Goal: Information Seeking & Learning: Learn about a topic

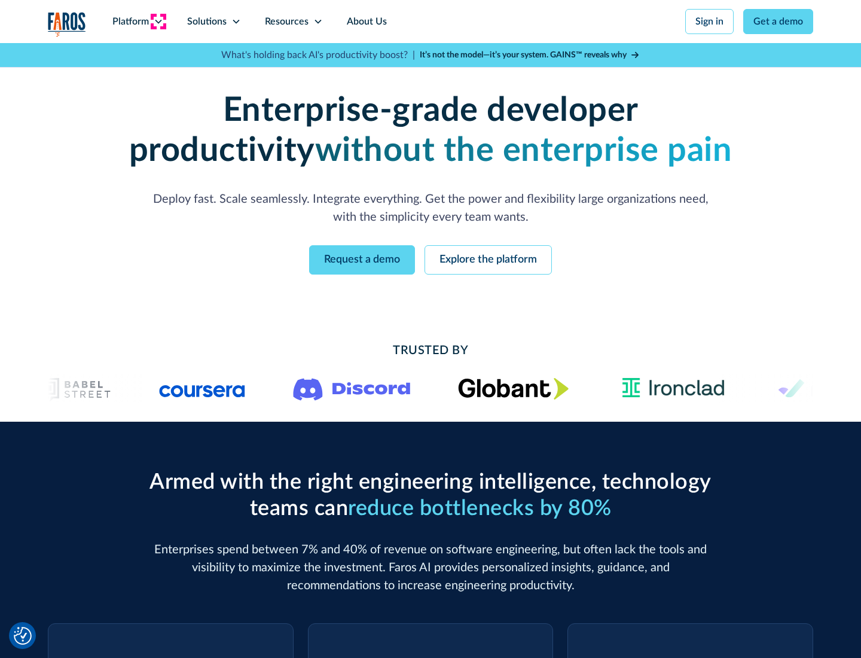
click at [158, 22] on icon at bounding box center [159, 22] width 10 height 10
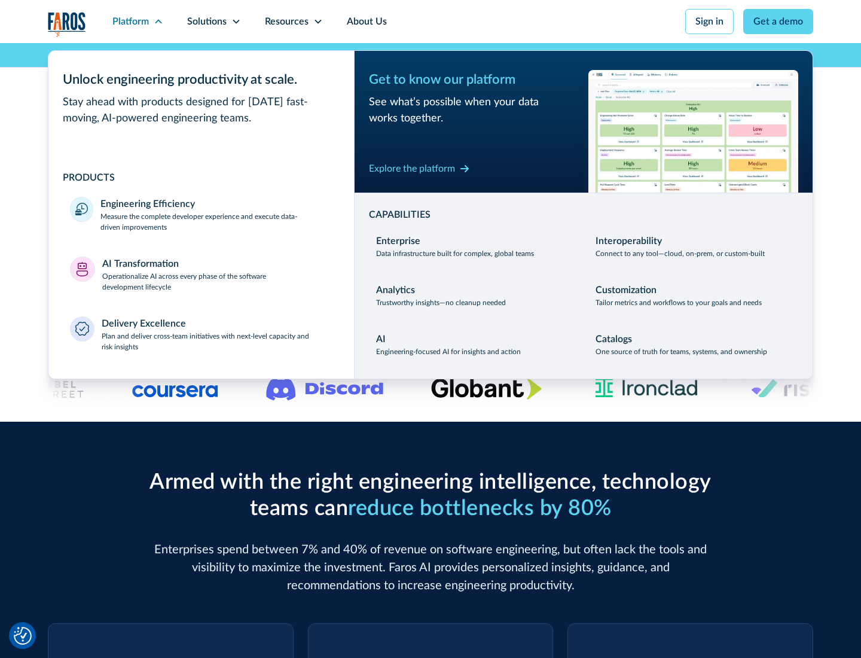
click at [216, 221] on p "Measure the complete developer experience and execute data-driven improvements" at bounding box center [216, 222] width 232 height 22
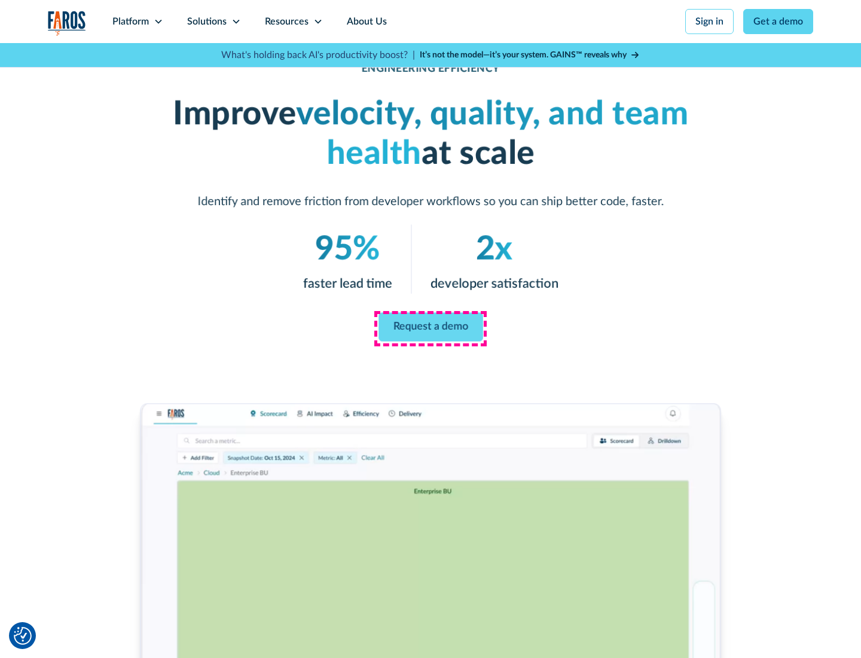
click at [431, 327] on link "Request a demo" at bounding box center [431, 327] width 105 height 29
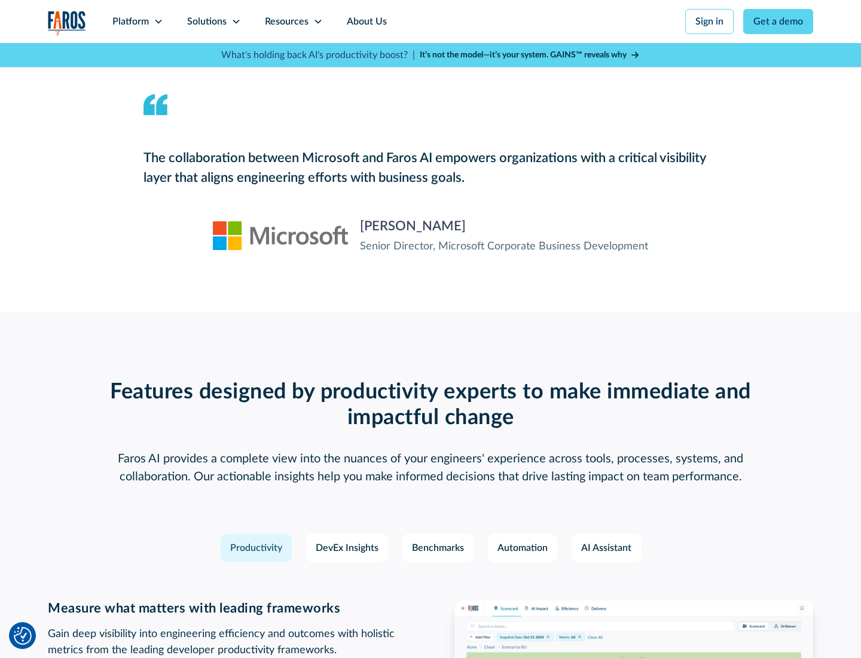
click at [158, 22] on icon at bounding box center [159, 22] width 10 height 10
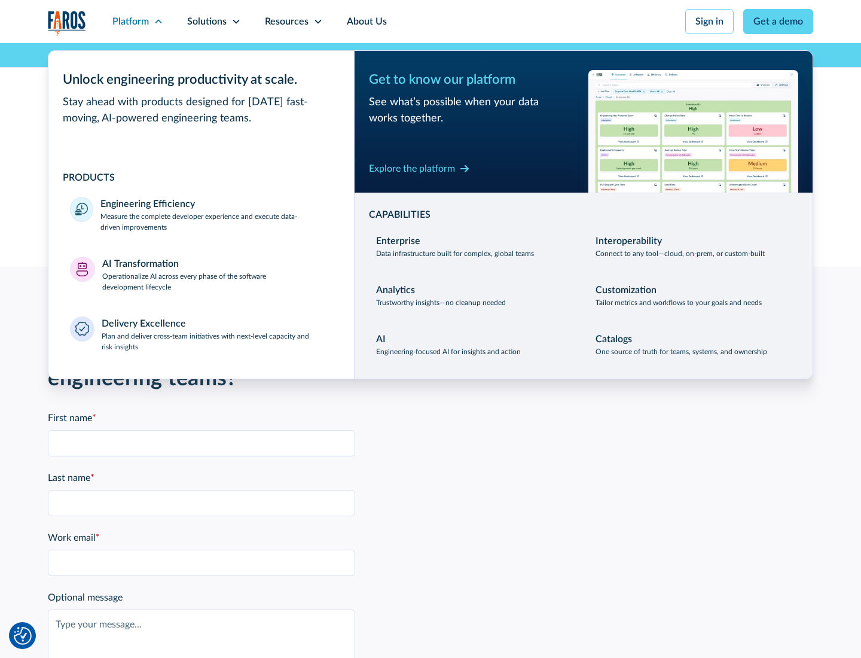
scroll to position [2624, 0]
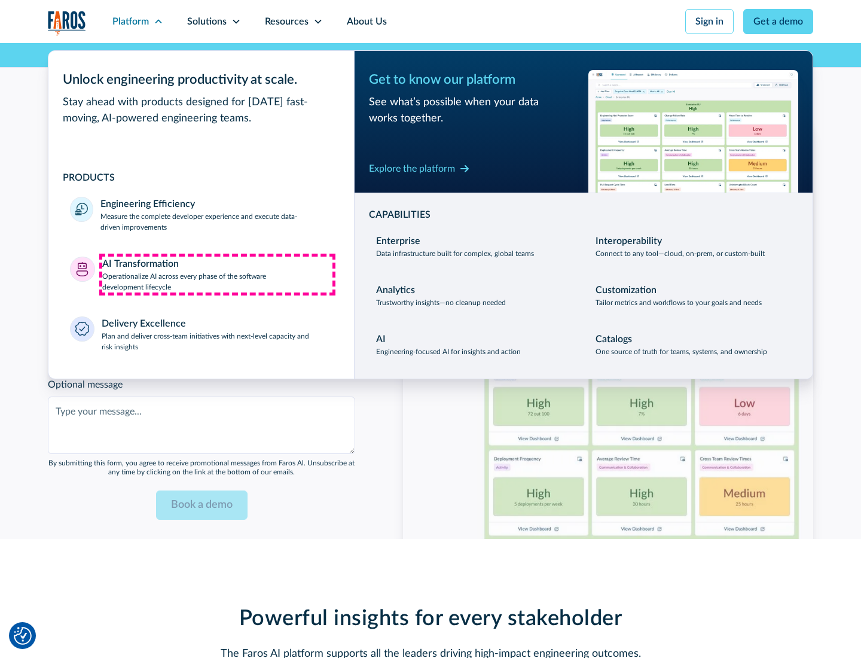
click at [217, 274] on p "Operationalize AI across every phase of the software development lifecycle" at bounding box center [217, 282] width 231 height 22
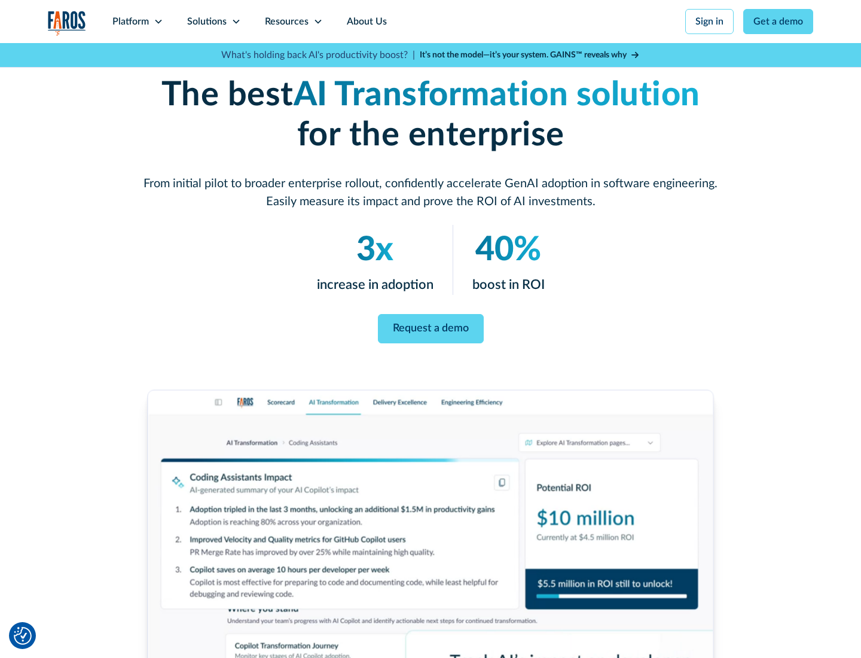
click at [431, 325] on link "Request a demo" at bounding box center [431, 328] width 106 height 29
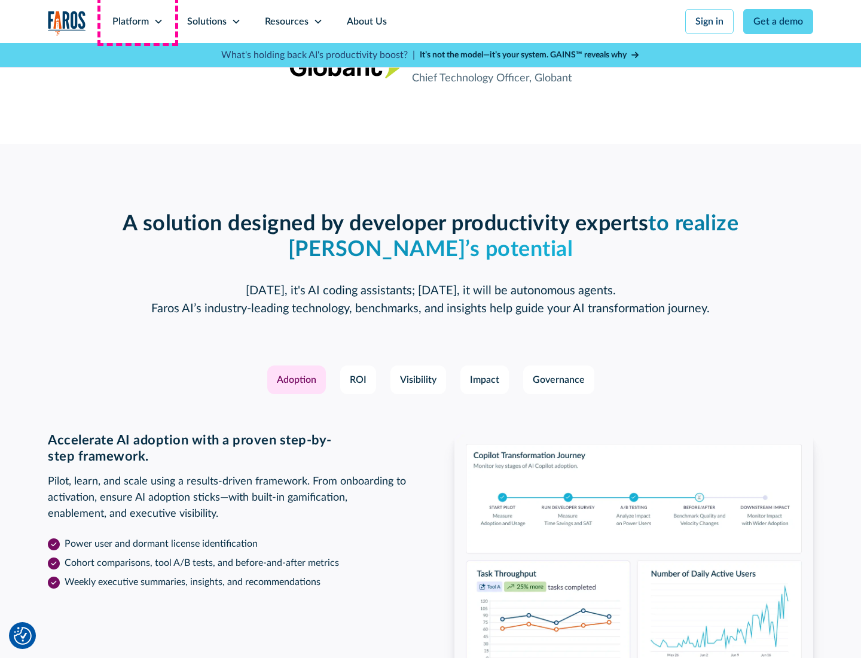
click at [138, 22] on div "Platform" at bounding box center [130, 21] width 36 height 14
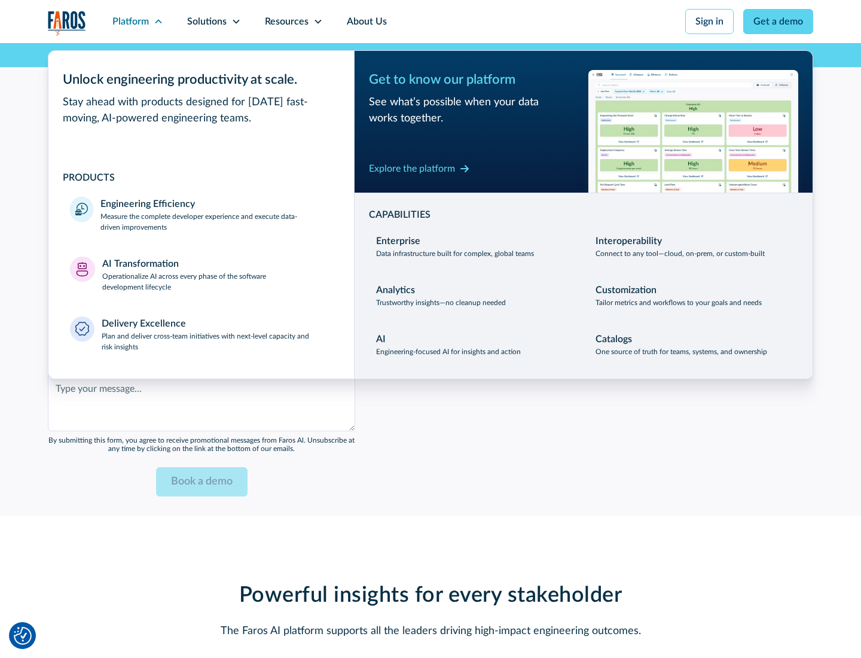
scroll to position [2911, 0]
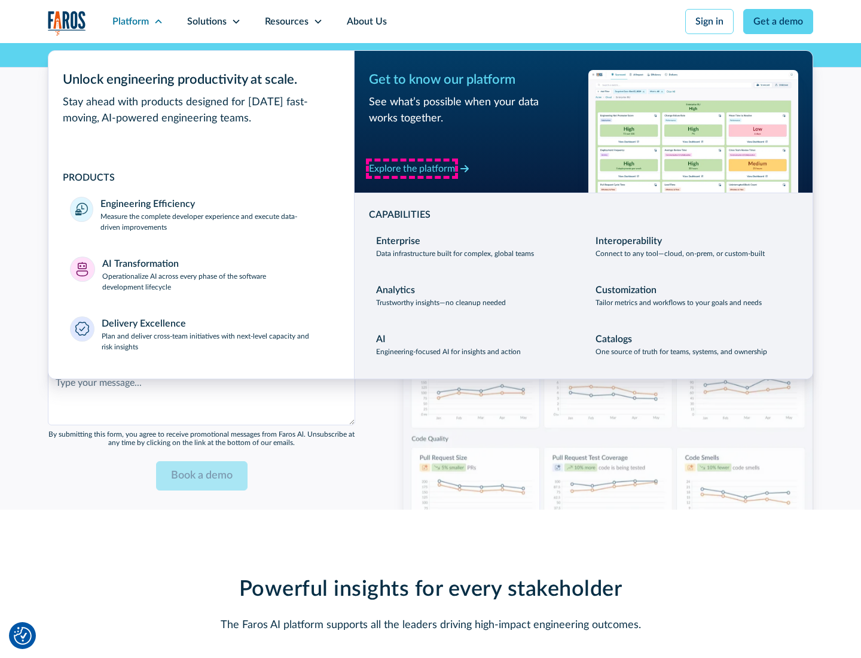
click at [412, 168] on div "Explore the platform" at bounding box center [412, 168] width 86 height 14
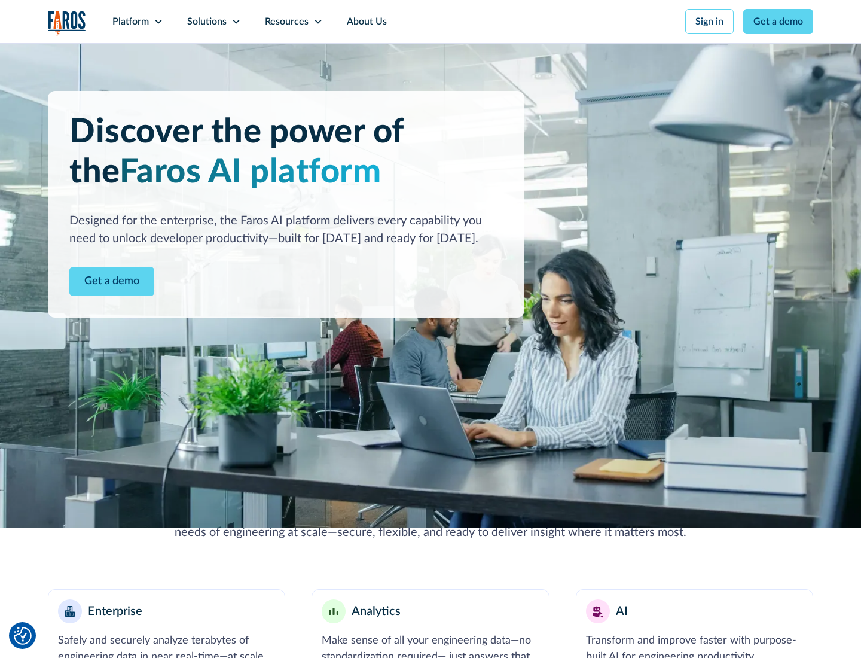
click at [112, 281] on link "Get a demo" at bounding box center [111, 281] width 85 height 29
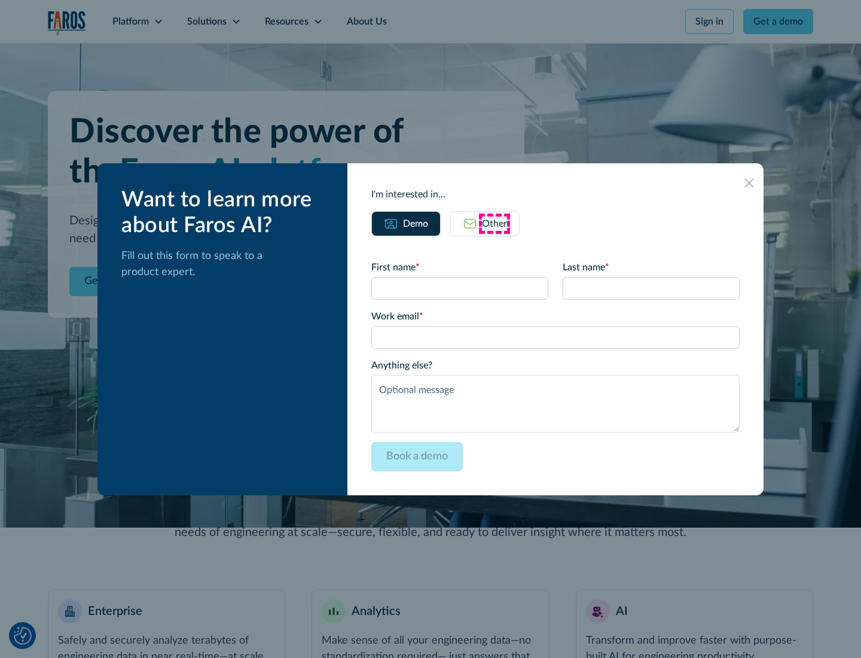
click at [495, 223] on div "Other" at bounding box center [494, 223] width 25 height 14
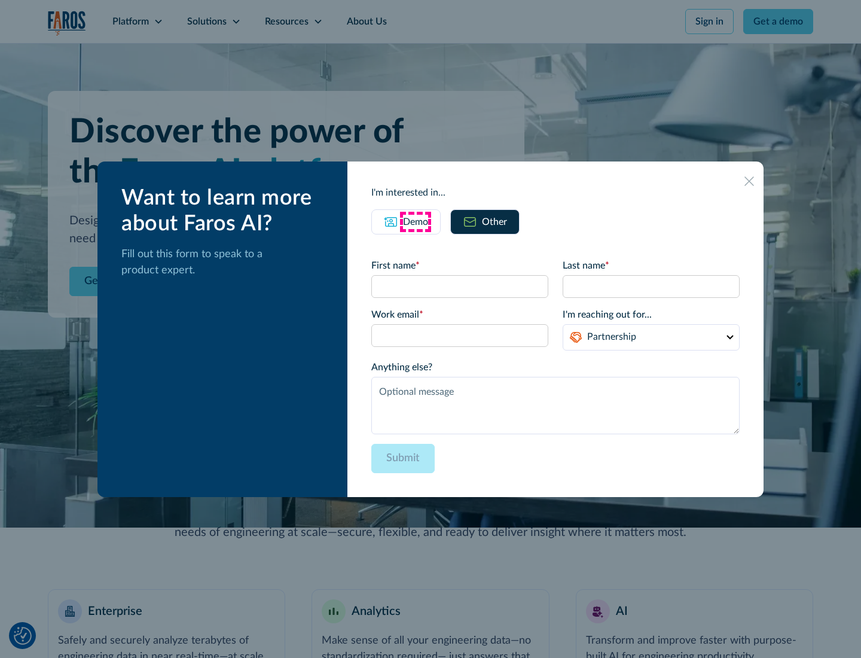
click at [416, 221] on div "Demo" at bounding box center [415, 222] width 25 height 14
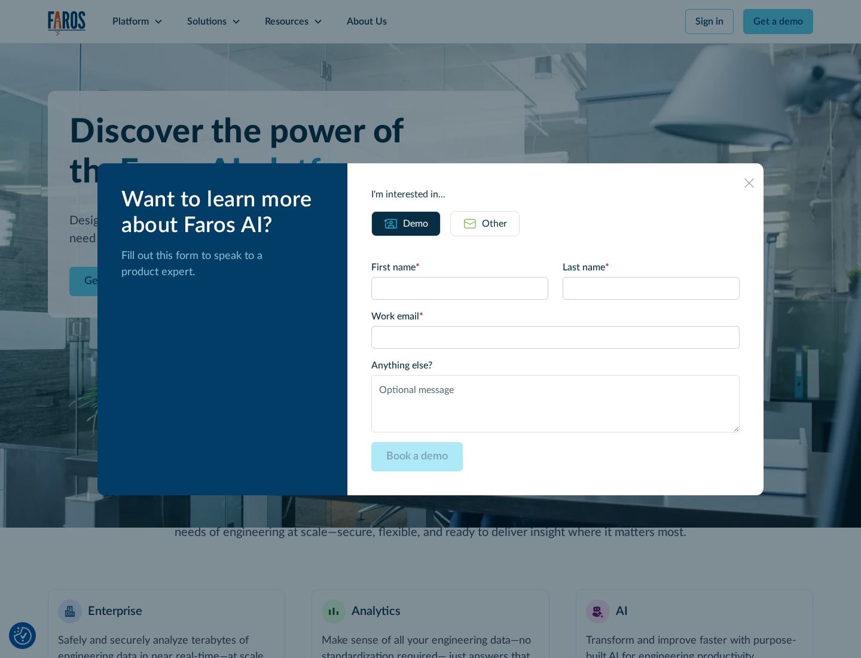
click at [749, 182] on icon at bounding box center [750, 183] width 10 height 10
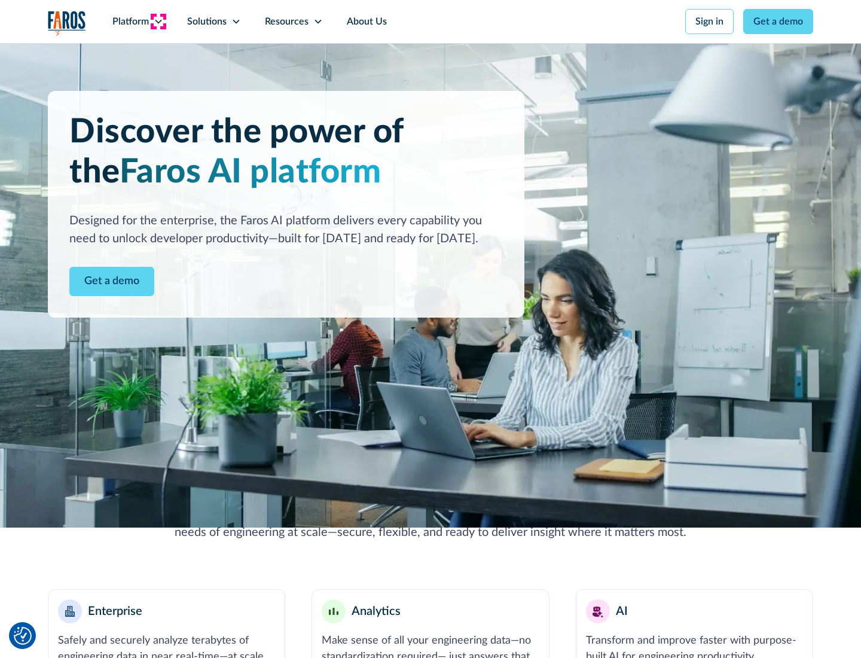
click at [158, 22] on icon at bounding box center [159, 22] width 10 height 10
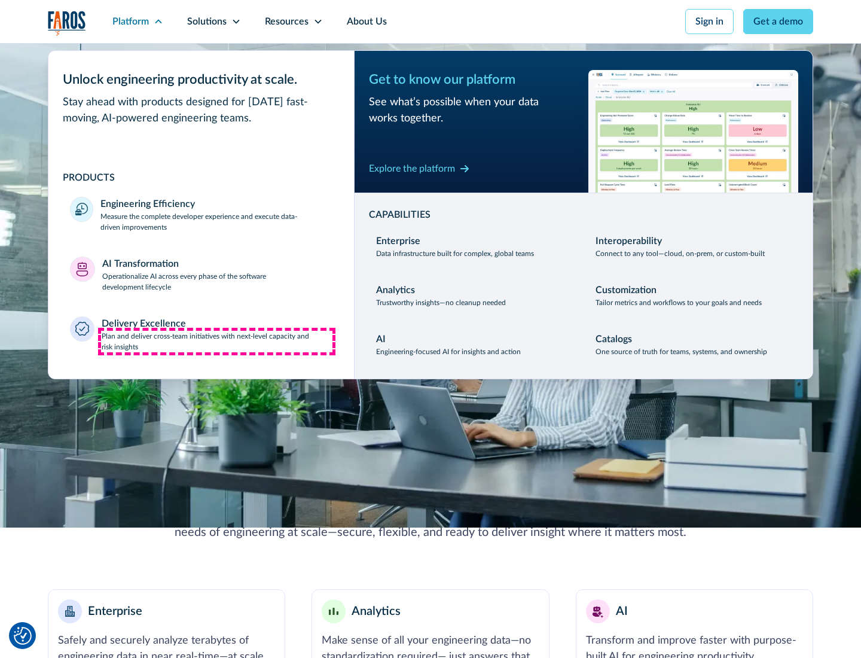
click at [216, 341] on p "Plan and deliver cross-team initiatives with next-level capacity and risk insig…" at bounding box center [217, 342] width 231 height 22
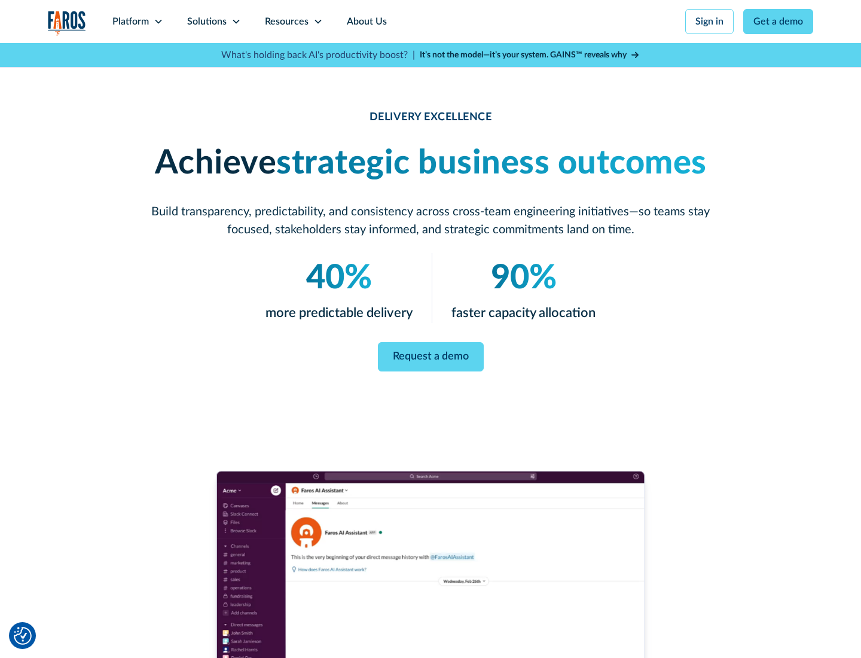
click at [236, 22] on icon at bounding box center [236, 22] width 10 height 10
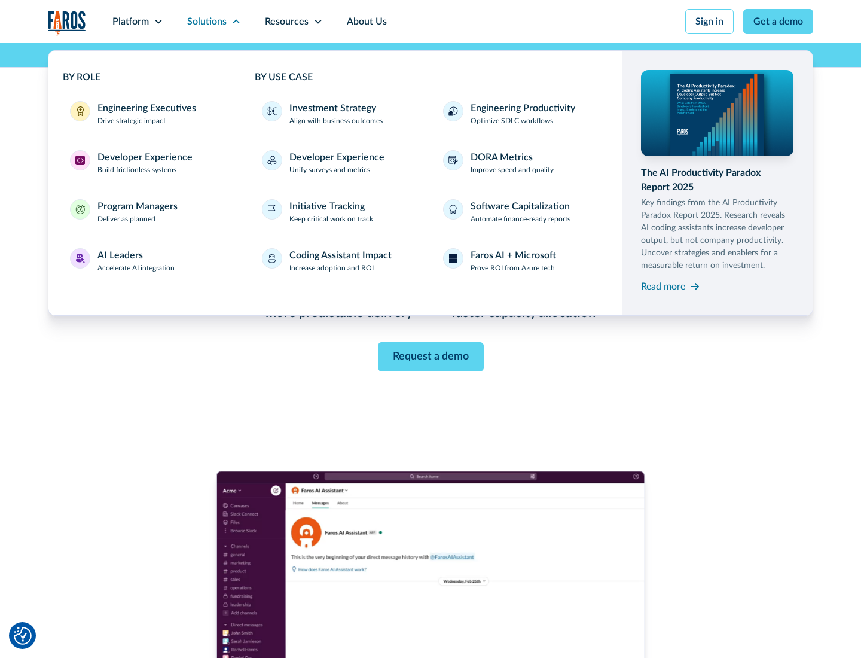
click at [144, 114] on div "Engineering Executives" at bounding box center [146, 108] width 99 height 14
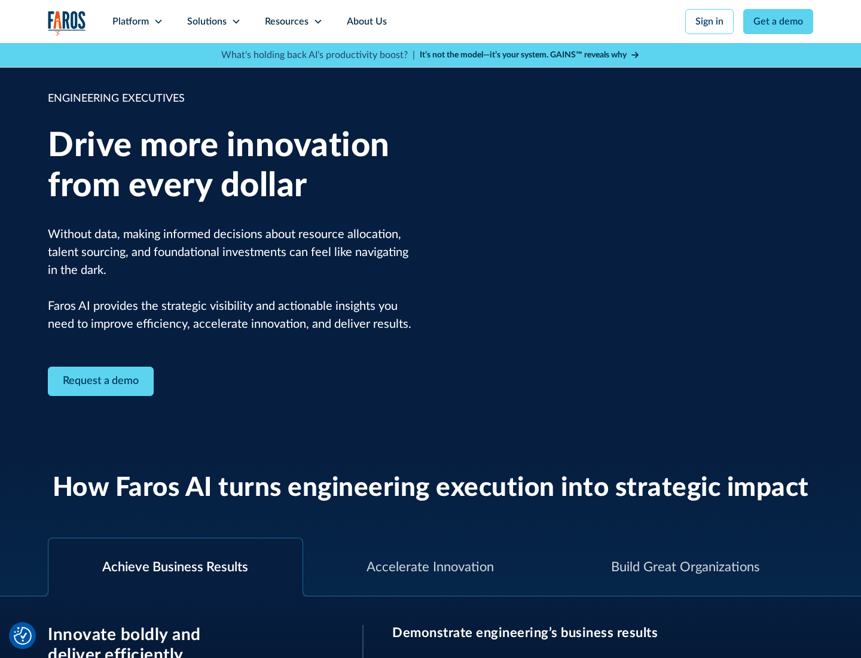
click at [236, 22] on icon at bounding box center [236, 22] width 10 height 10
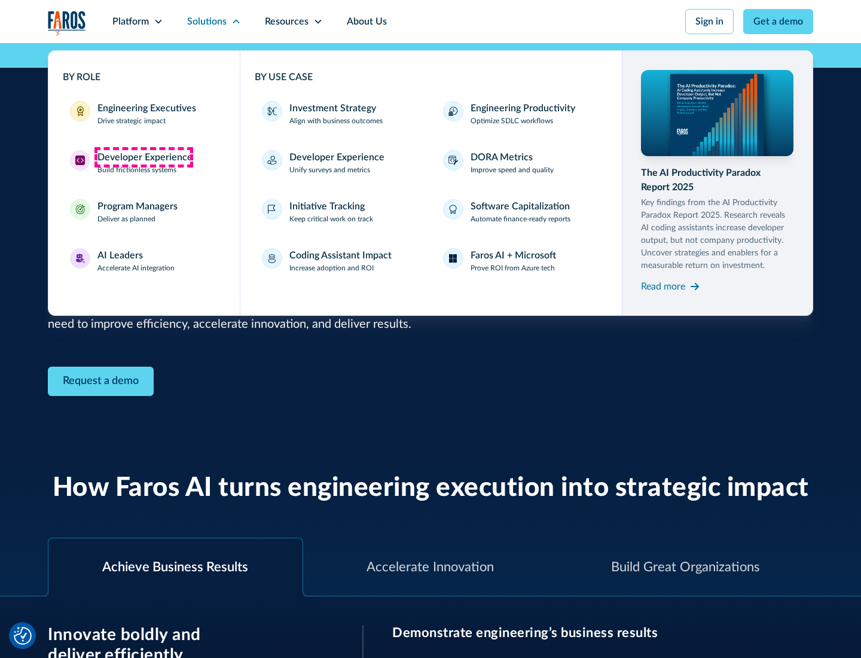
click at [144, 157] on div "Developer Experience" at bounding box center [144, 157] width 95 height 14
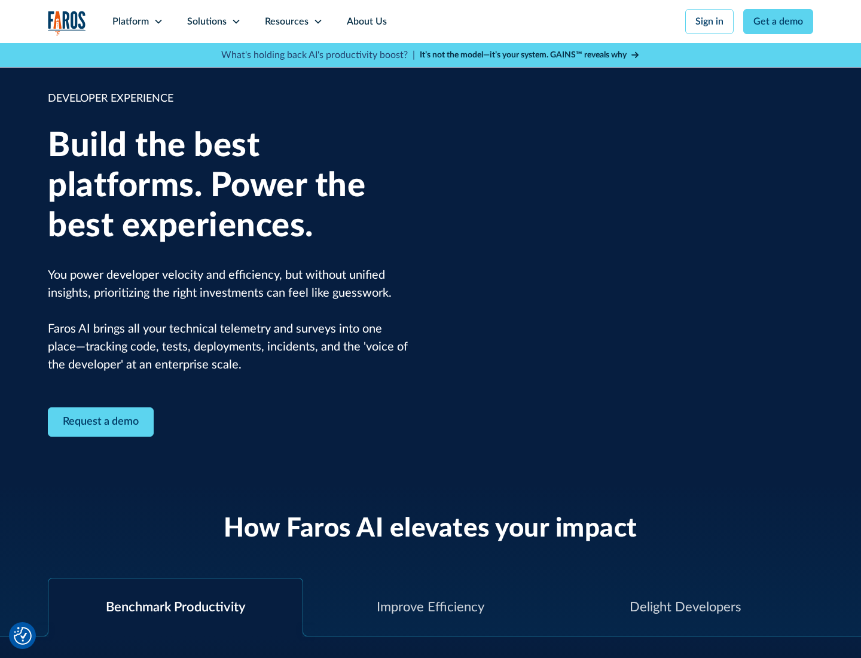
click at [213, 22] on div "Solutions" at bounding box center [206, 21] width 39 height 14
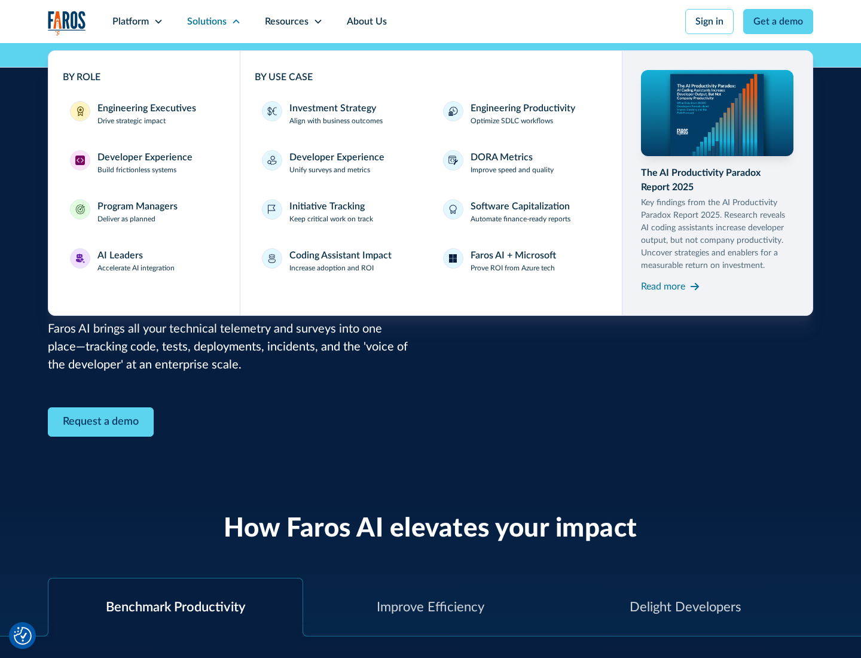
click at [137, 212] on div "Program Managers" at bounding box center [137, 206] width 80 height 14
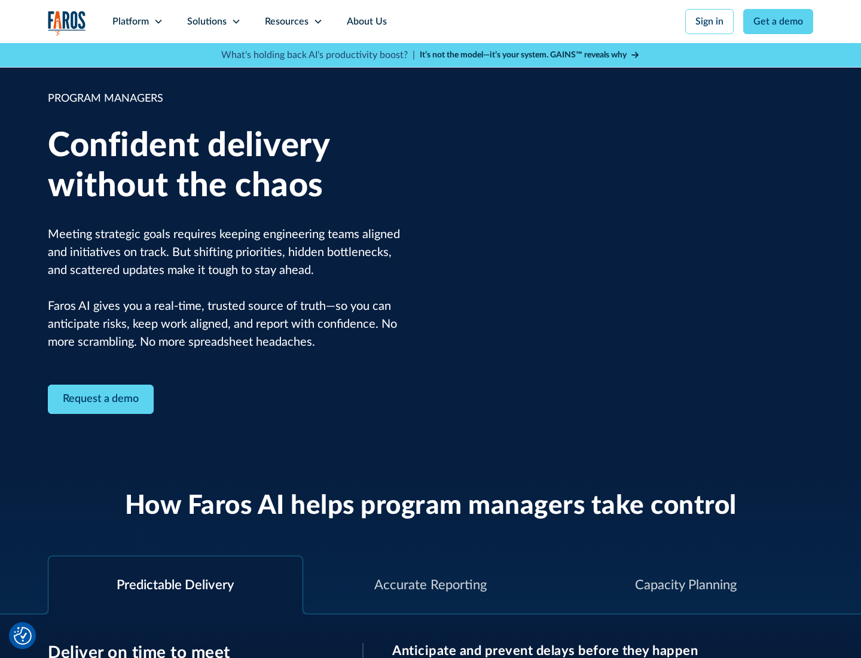
click at [236, 22] on icon at bounding box center [236, 22] width 10 height 10
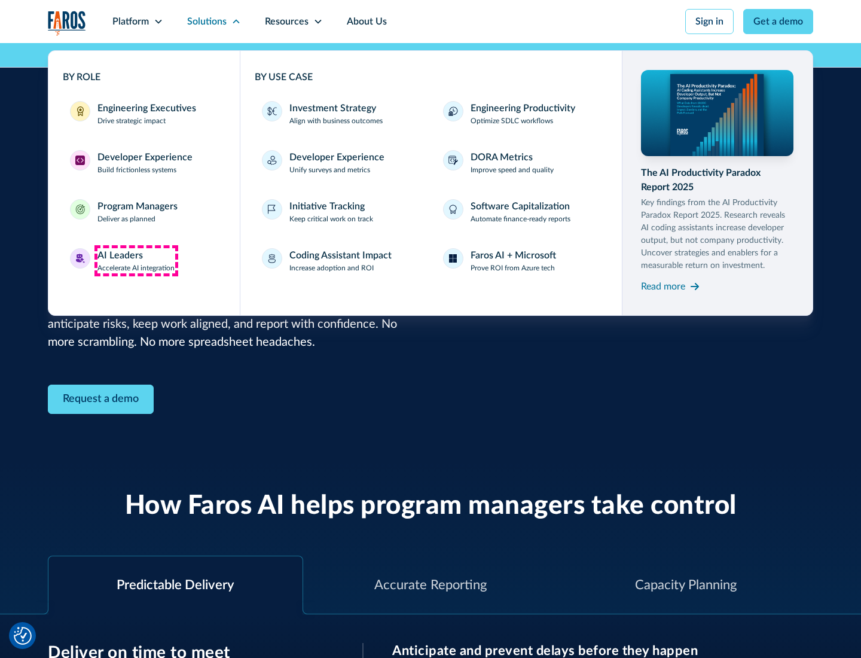
click at [136, 261] on div "AI Leaders" at bounding box center [119, 255] width 45 height 14
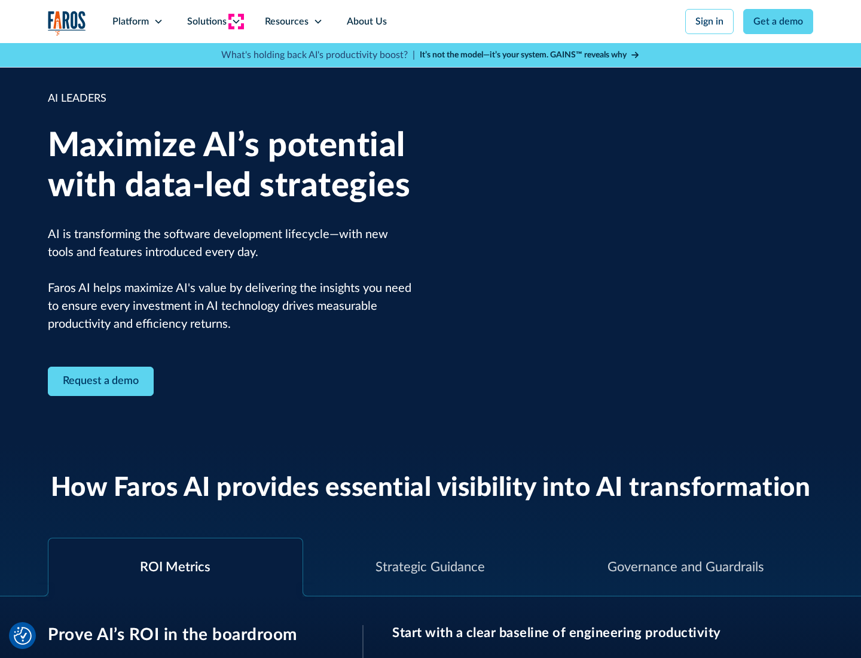
click at [236, 22] on icon at bounding box center [236, 22] width 10 height 10
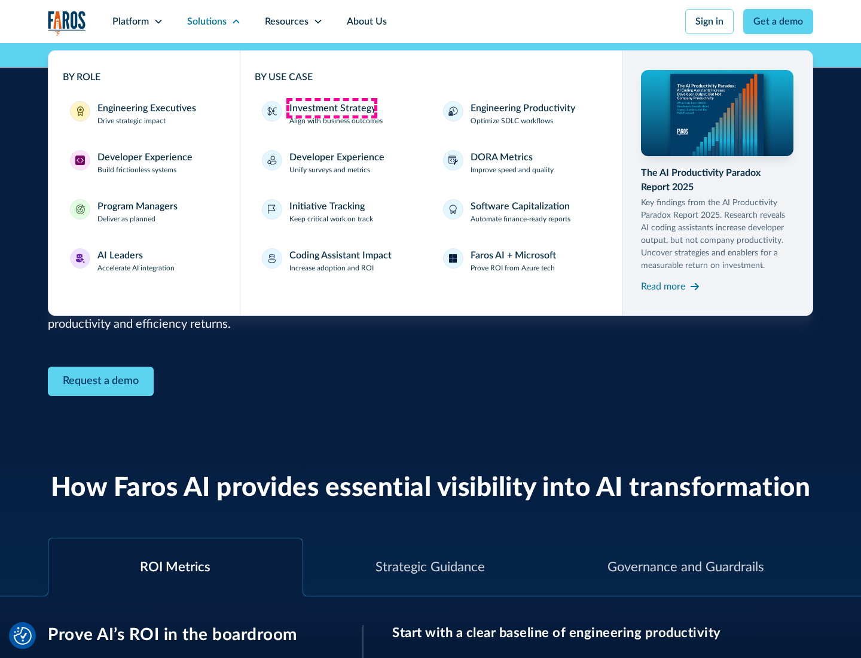
click at [331, 108] on div "Investment Strategy" at bounding box center [332, 108] width 87 height 14
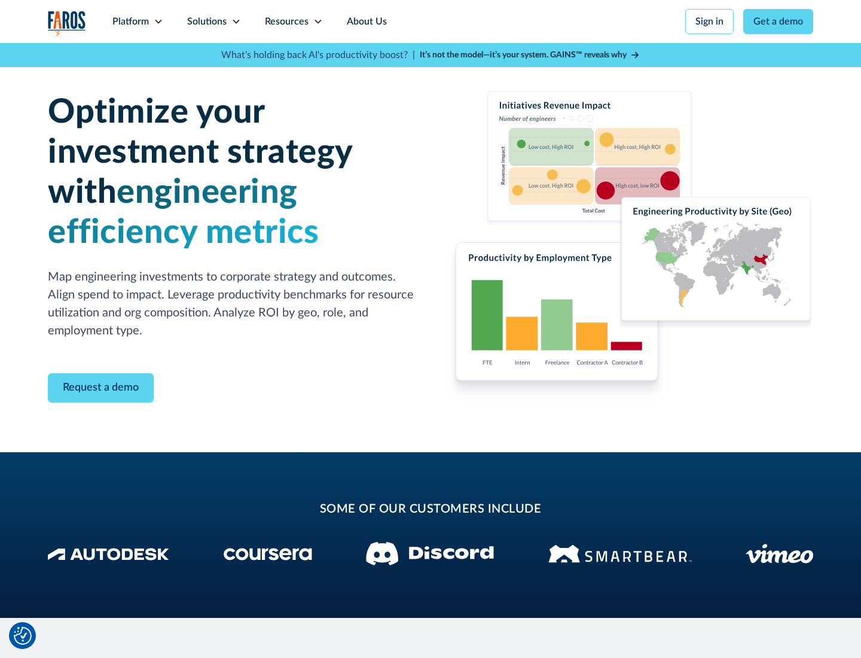
click at [236, 22] on icon at bounding box center [236, 22] width 10 height 10
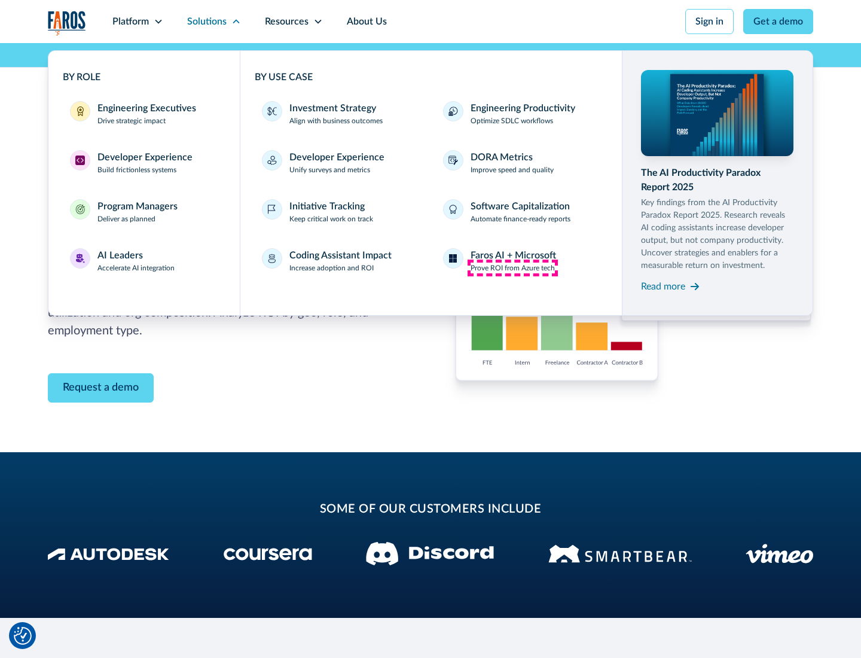
click at [513, 268] on p "Prove ROI from Azure tech" at bounding box center [513, 268] width 84 height 11
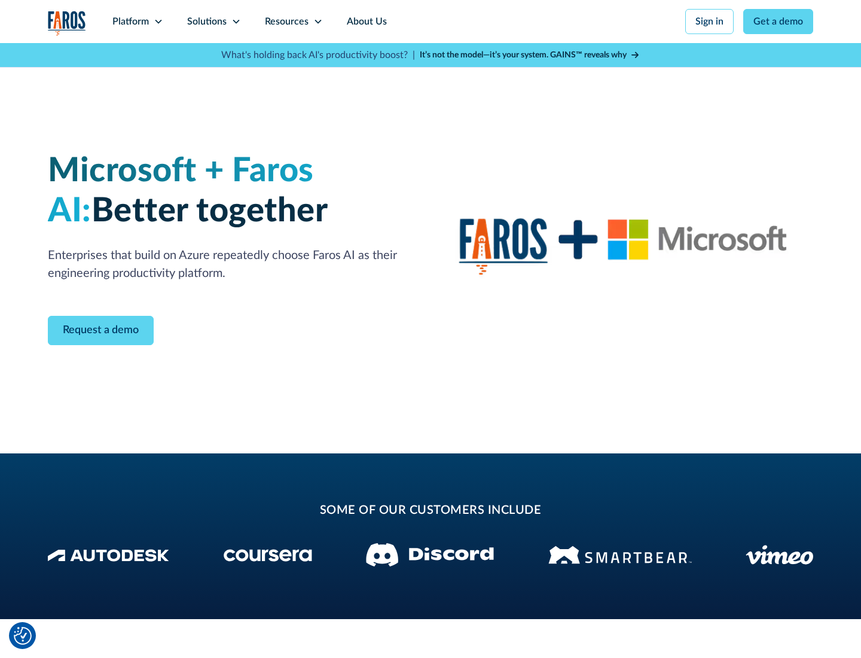
click at [236, 22] on icon at bounding box center [236, 22] width 10 height 10
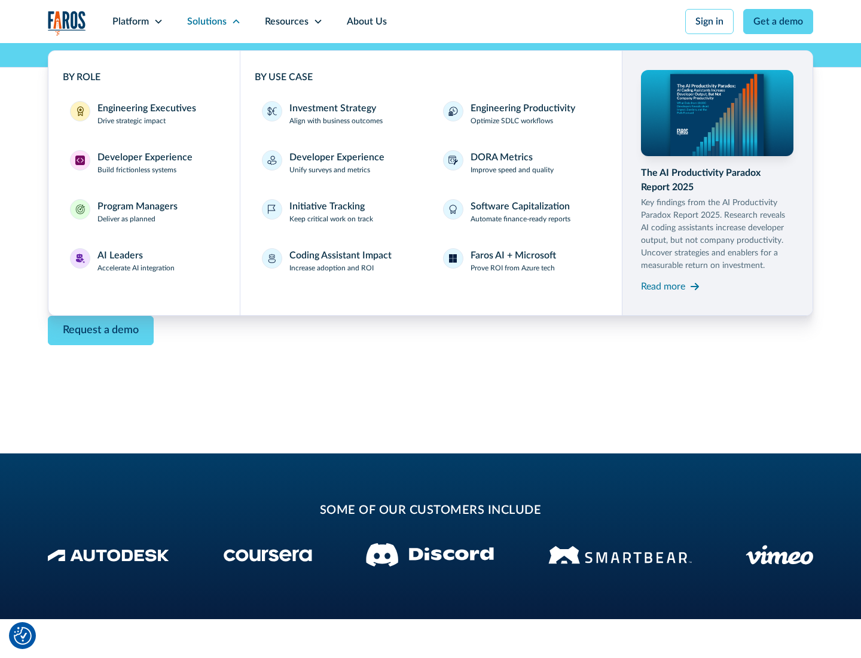
click at [663, 286] on div "Read more" at bounding box center [663, 286] width 44 height 14
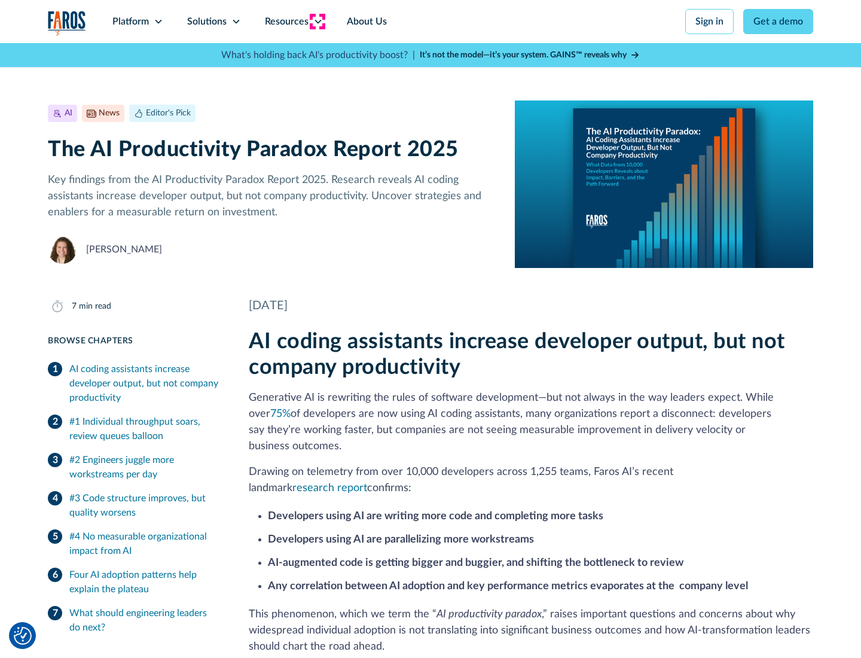
click at [317, 22] on icon at bounding box center [318, 22] width 10 height 10
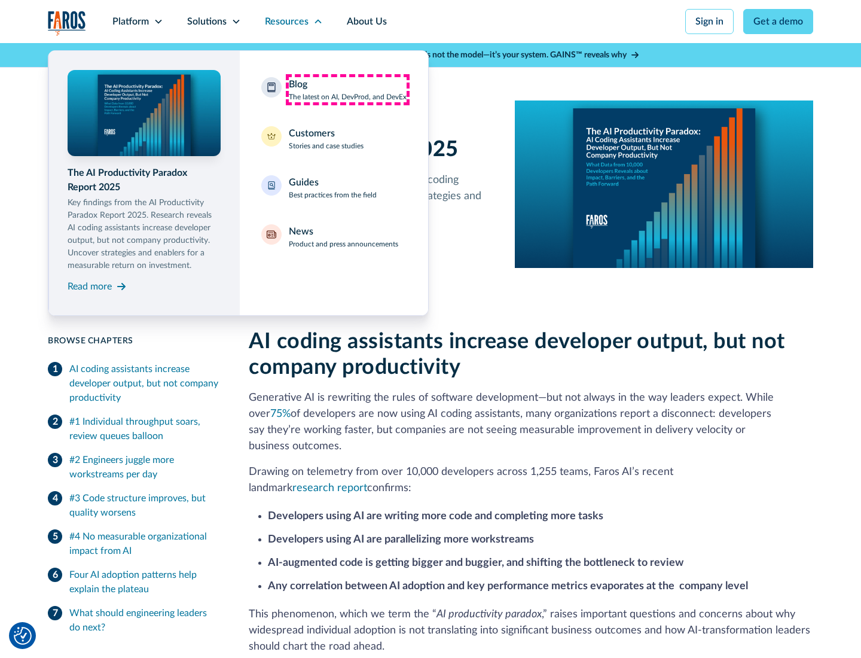
click at [347, 90] on div "Blog The latest on AI, DevProd, and DevEx" at bounding box center [348, 89] width 118 height 25
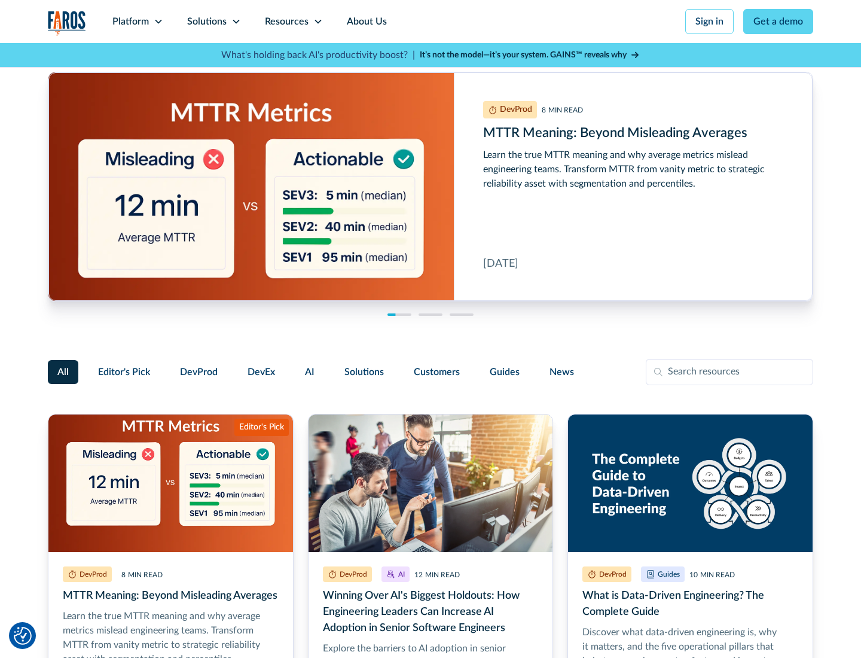
click at [779, 22] on link "Get a demo" at bounding box center [778, 21] width 70 height 25
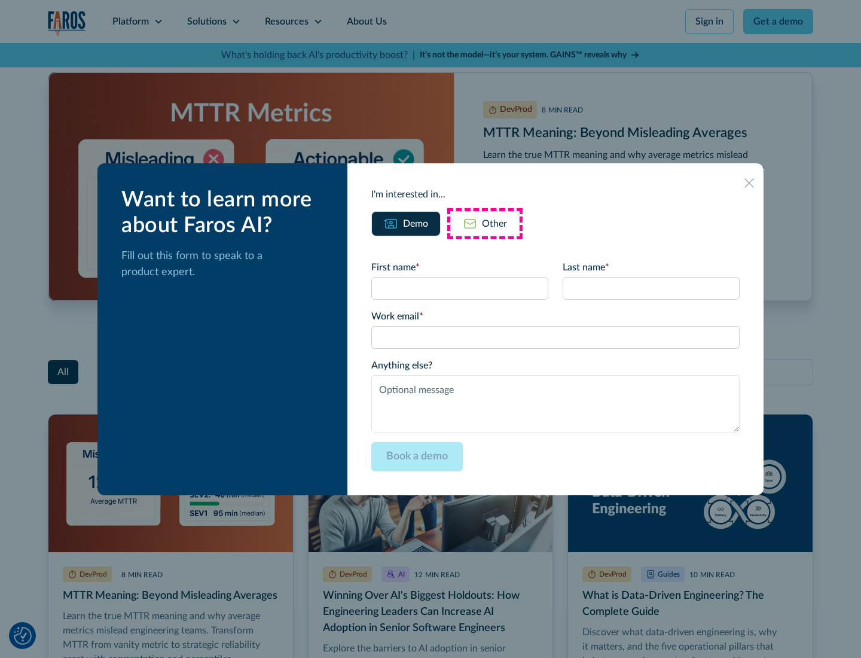
click at [485, 223] on div "Other" at bounding box center [494, 223] width 25 height 14
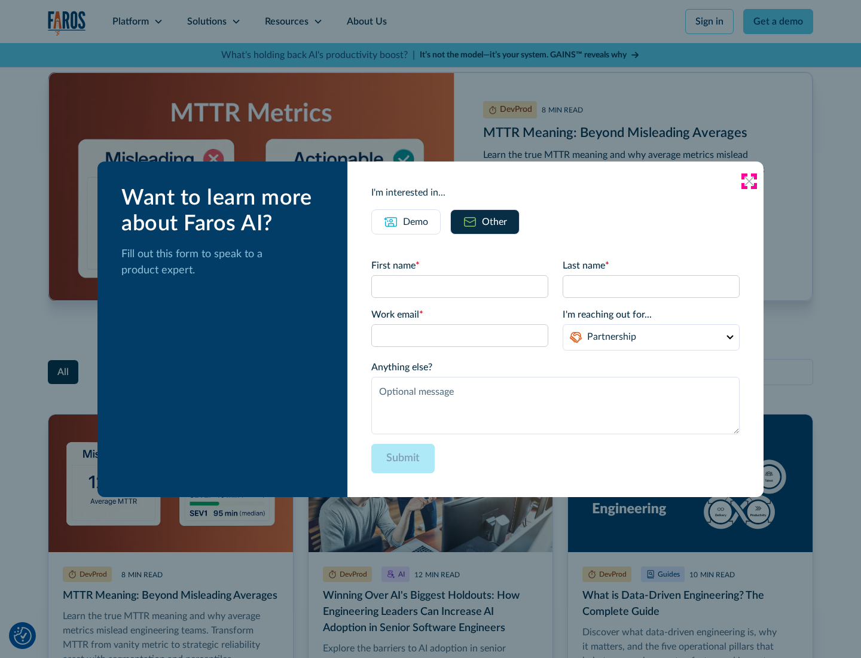
click at [749, 181] on icon at bounding box center [750, 181] width 10 height 10
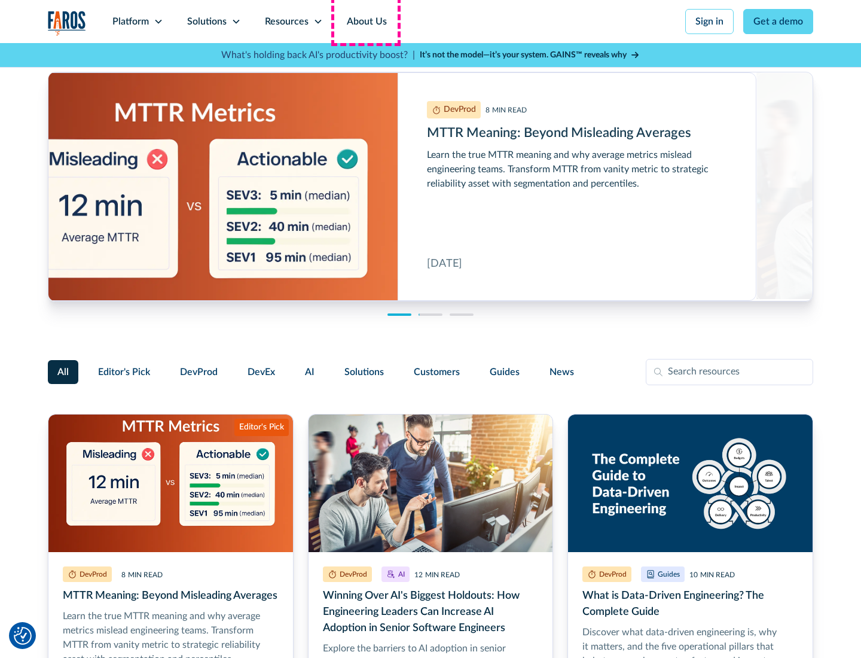
click at [365, 22] on link "About Us" at bounding box center [367, 21] width 64 height 43
